Goal: Navigation & Orientation: Find specific page/section

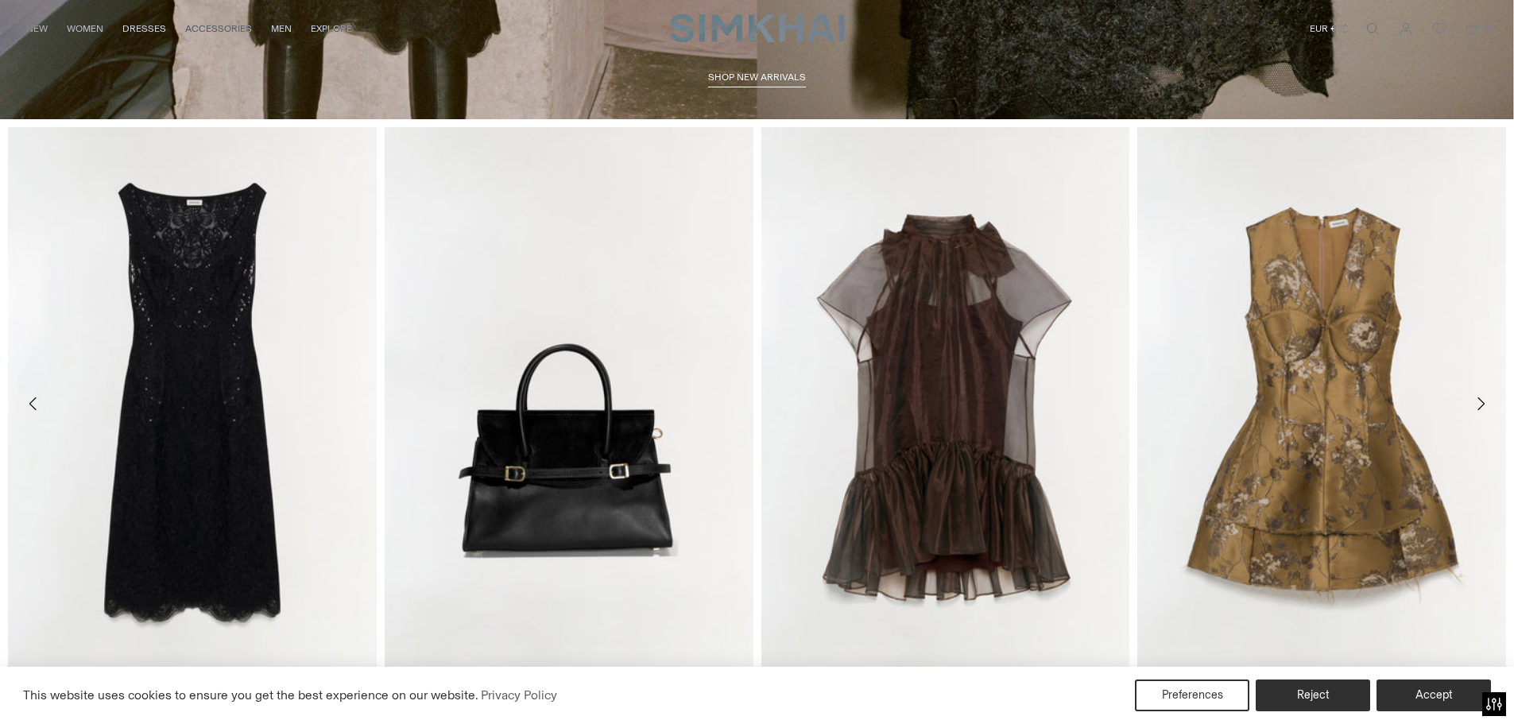
scroll to position [795, 0]
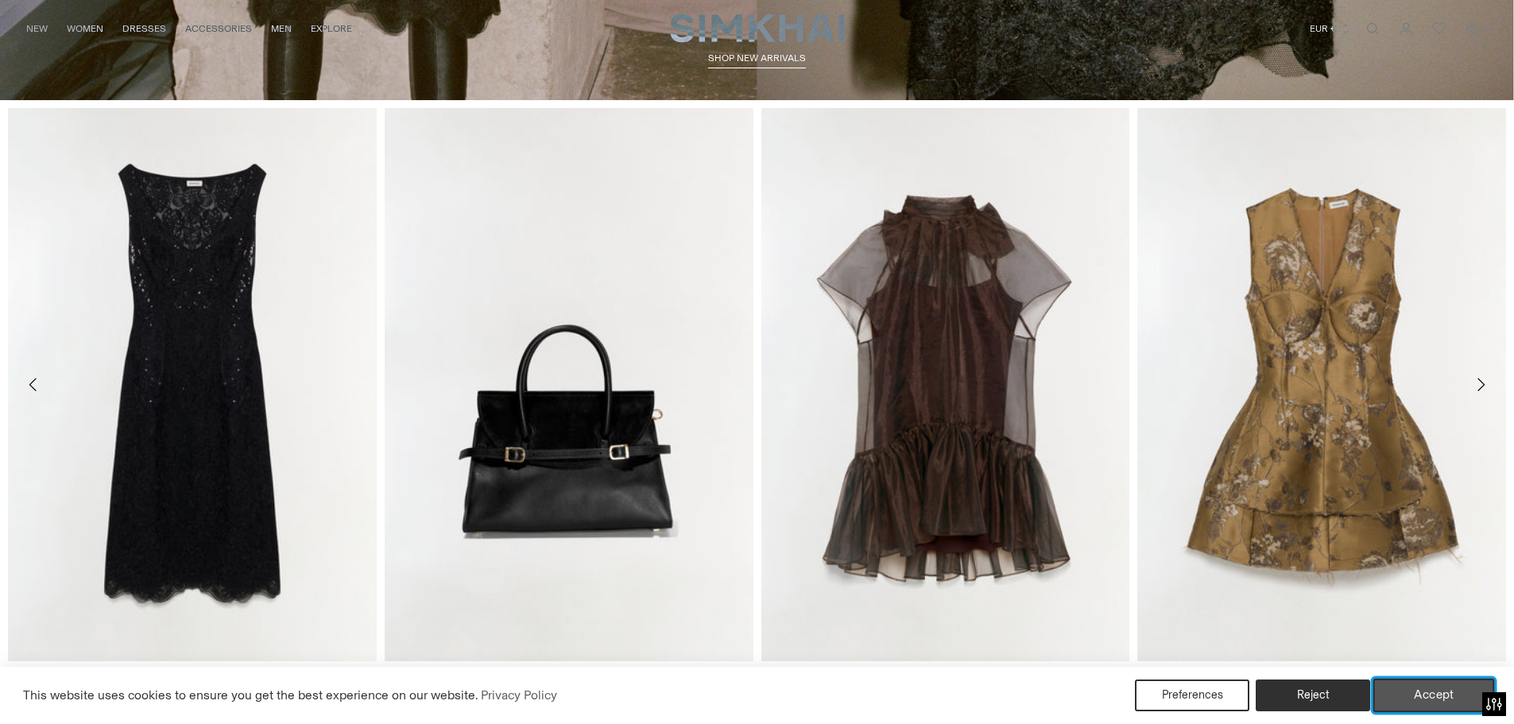
click at [1438, 702] on button "Accept" at bounding box center [1435, 695] width 122 height 33
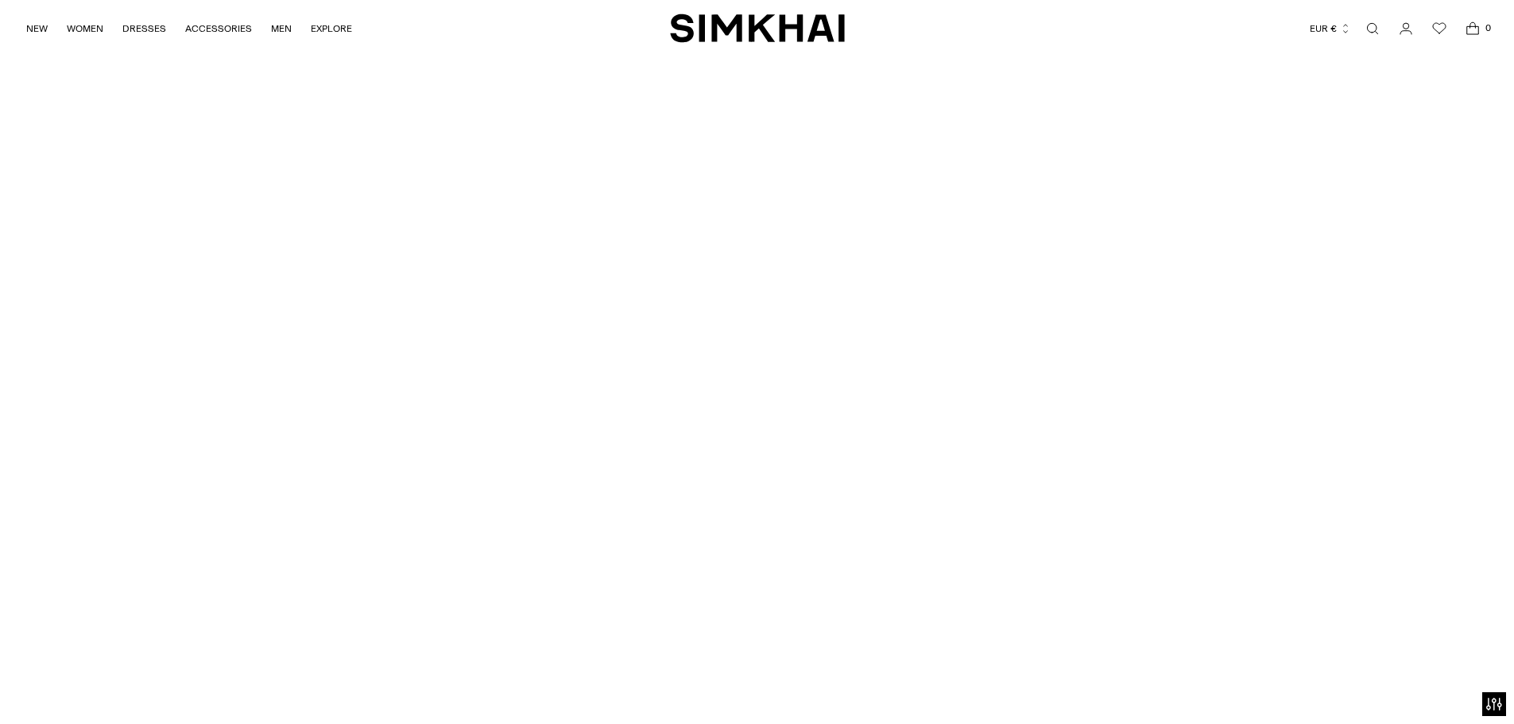
scroll to position [5467, 0]
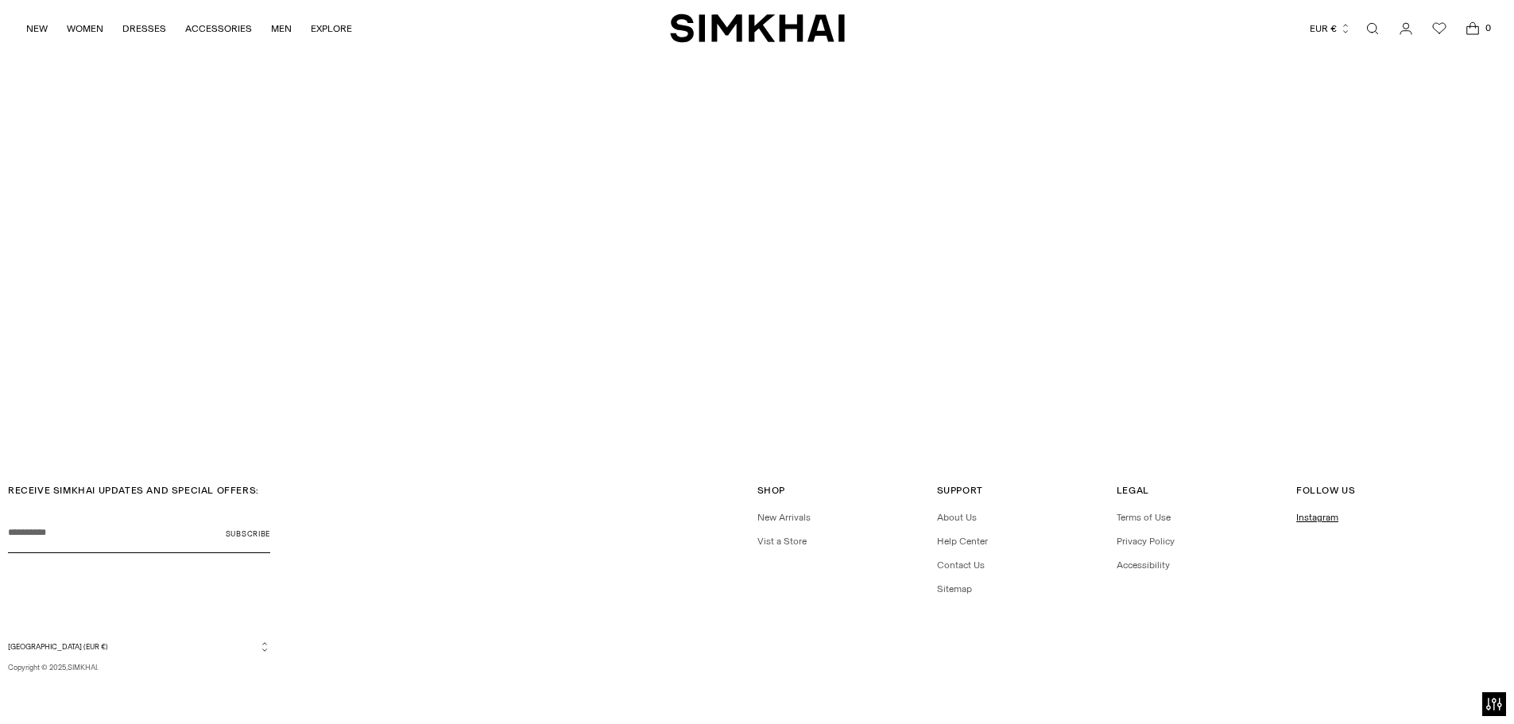
click at [1307, 523] on link "Instagram" at bounding box center [1317, 517] width 42 height 11
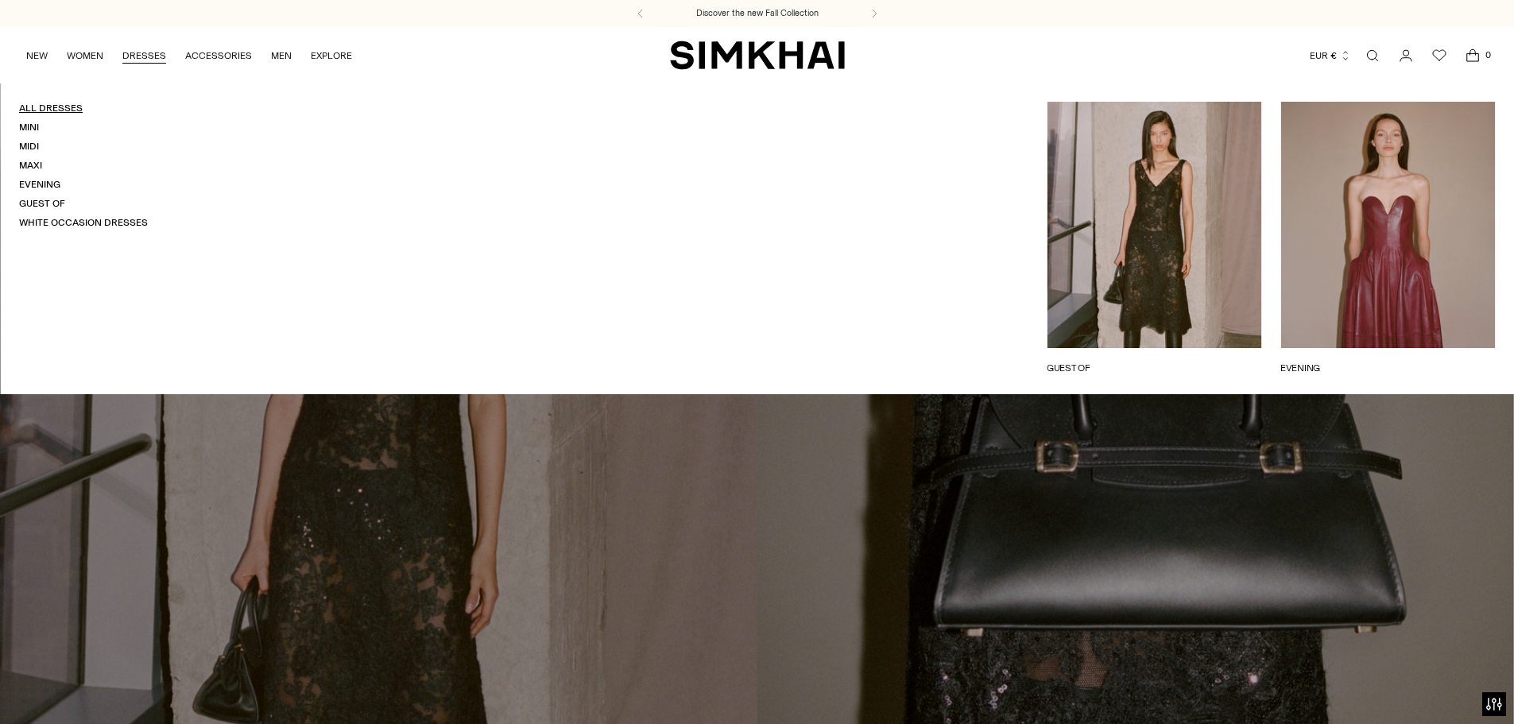
click at [72, 111] on link "All Dresses" at bounding box center [51, 108] width 64 height 11
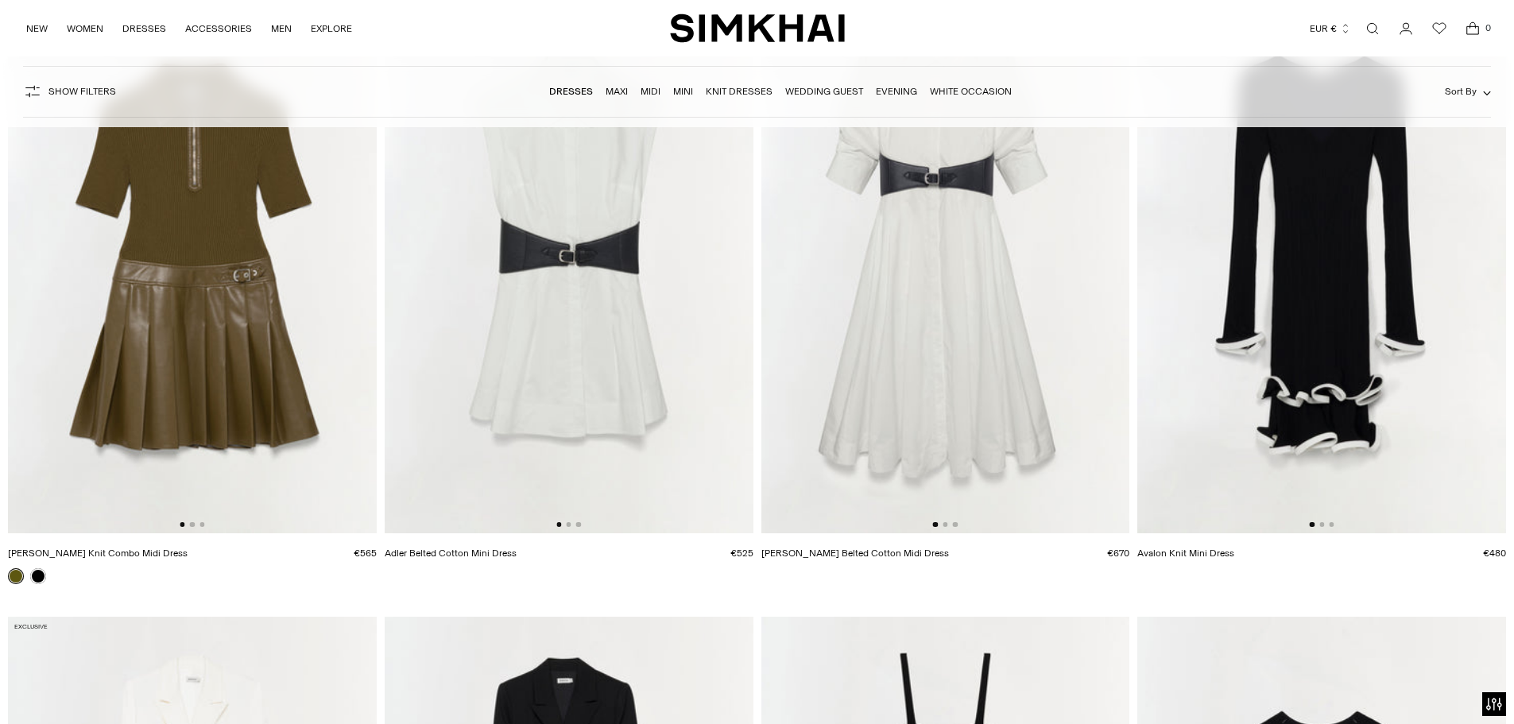
scroll to position [7711, 0]
